Goal: Navigation & Orientation: Find specific page/section

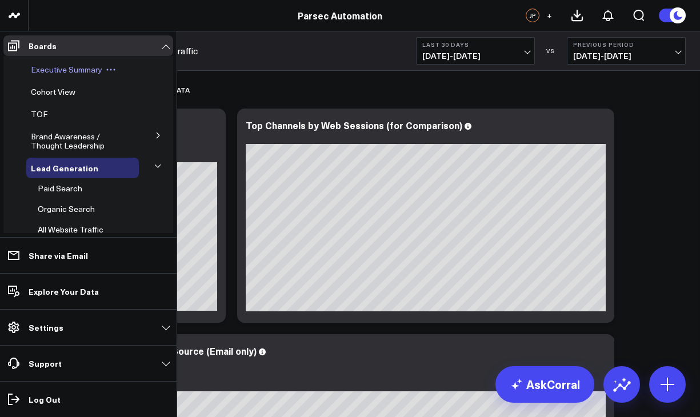
click at [58, 67] on span "Executive Summary" at bounding box center [66, 69] width 71 height 11
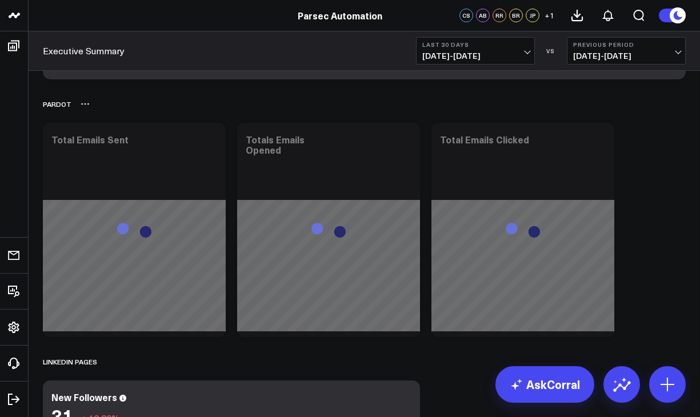
scroll to position [2089, 0]
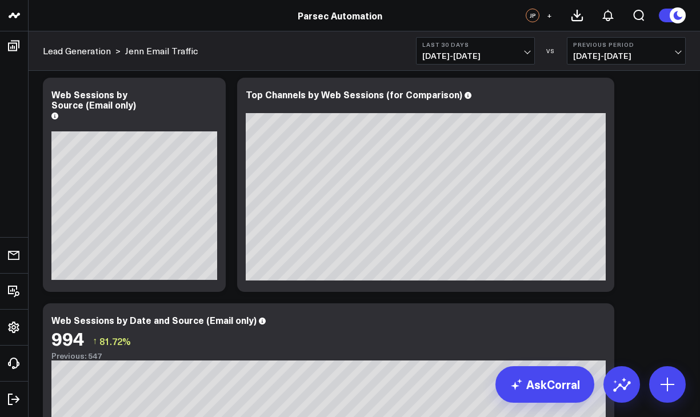
scroll to position [35, 0]
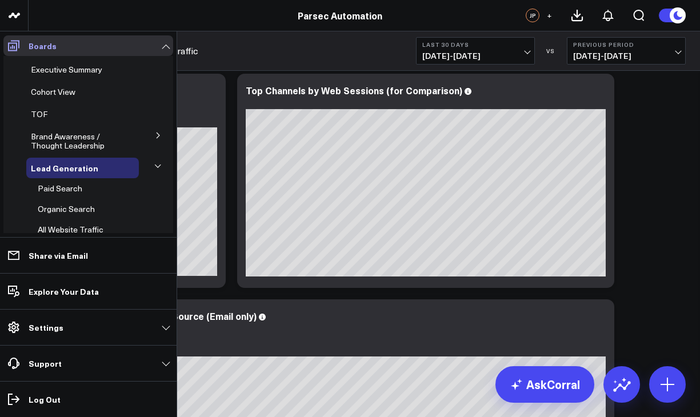
click at [12, 48] on icon at bounding box center [13, 46] width 11 height 11
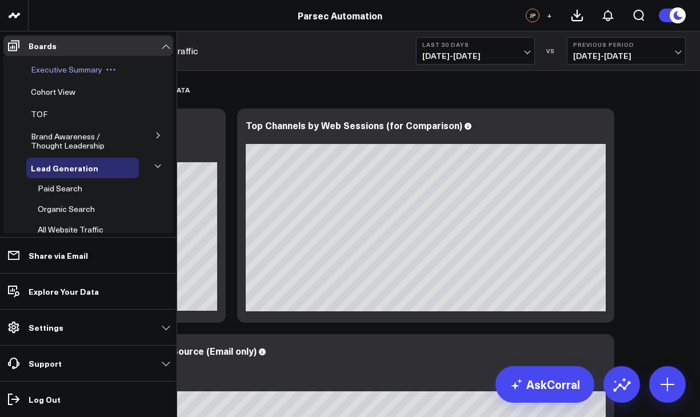
click at [54, 64] on span "Executive Summary" at bounding box center [66, 69] width 71 height 11
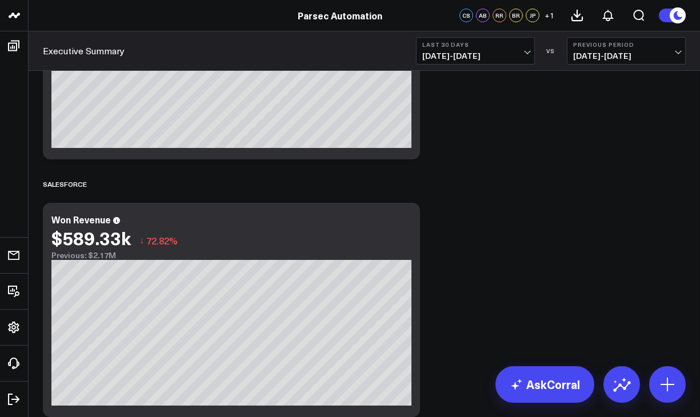
scroll to position [552, 0]
